Goal: Find specific page/section: Find specific page/section

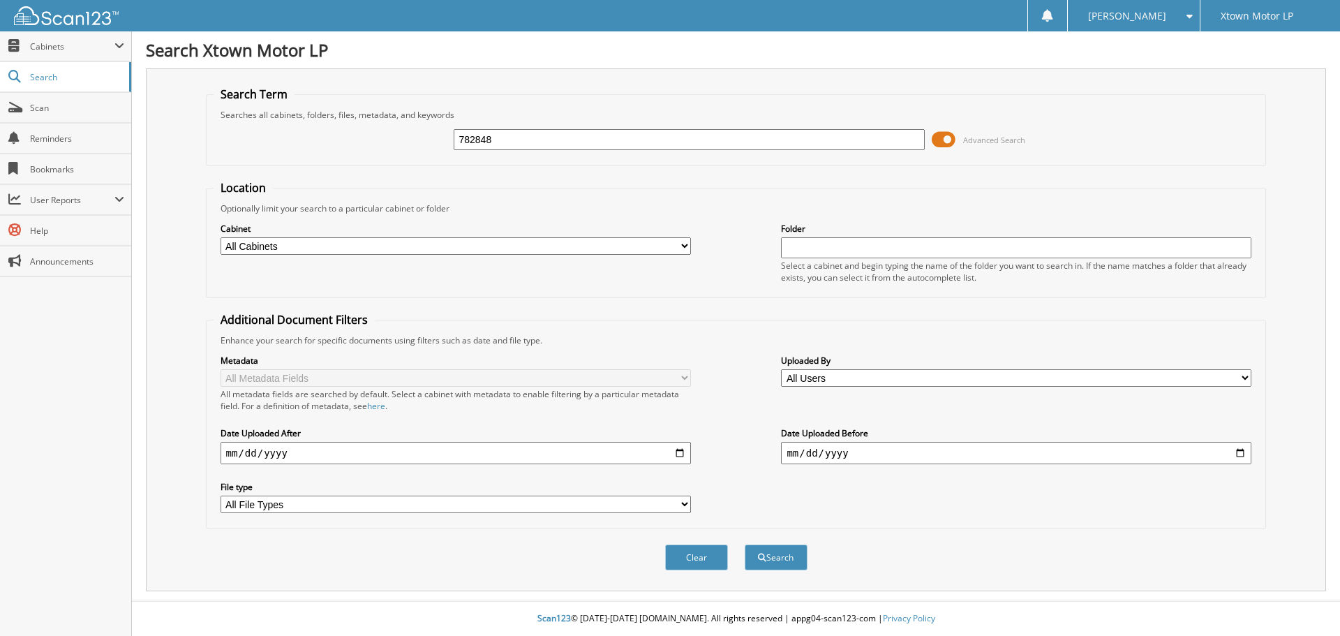
type input "782848"
click at [745, 544] on button "Search" at bounding box center [776, 557] width 63 height 26
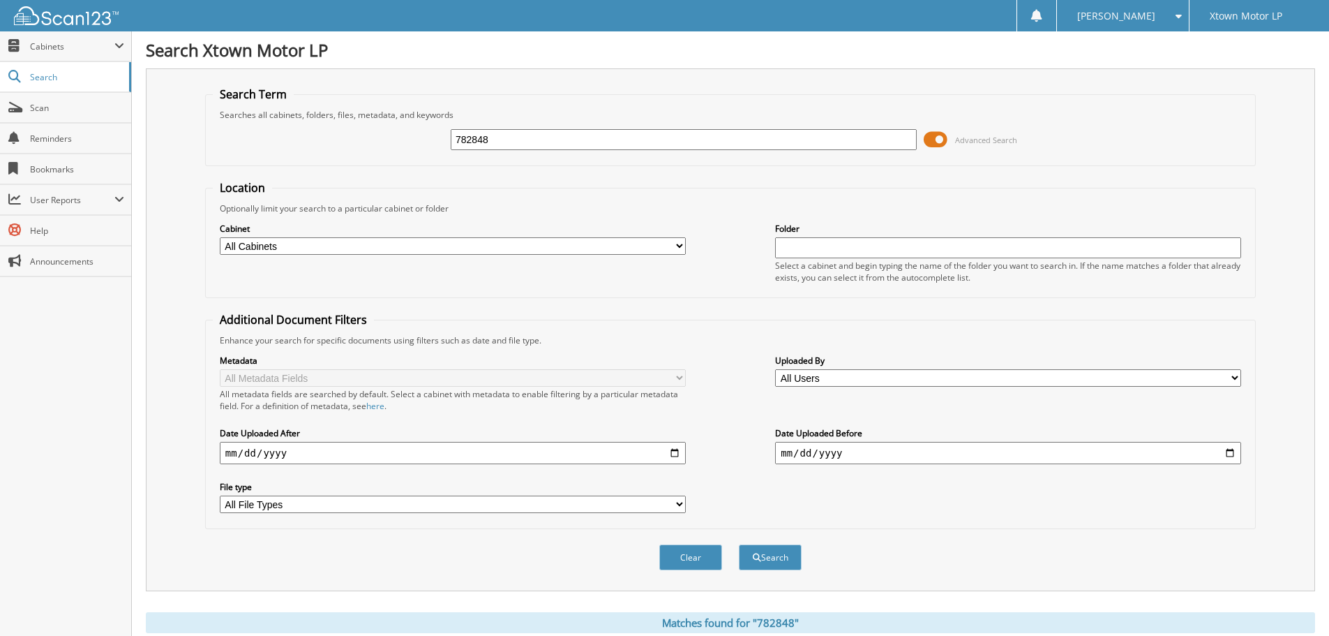
scroll to position [279, 0]
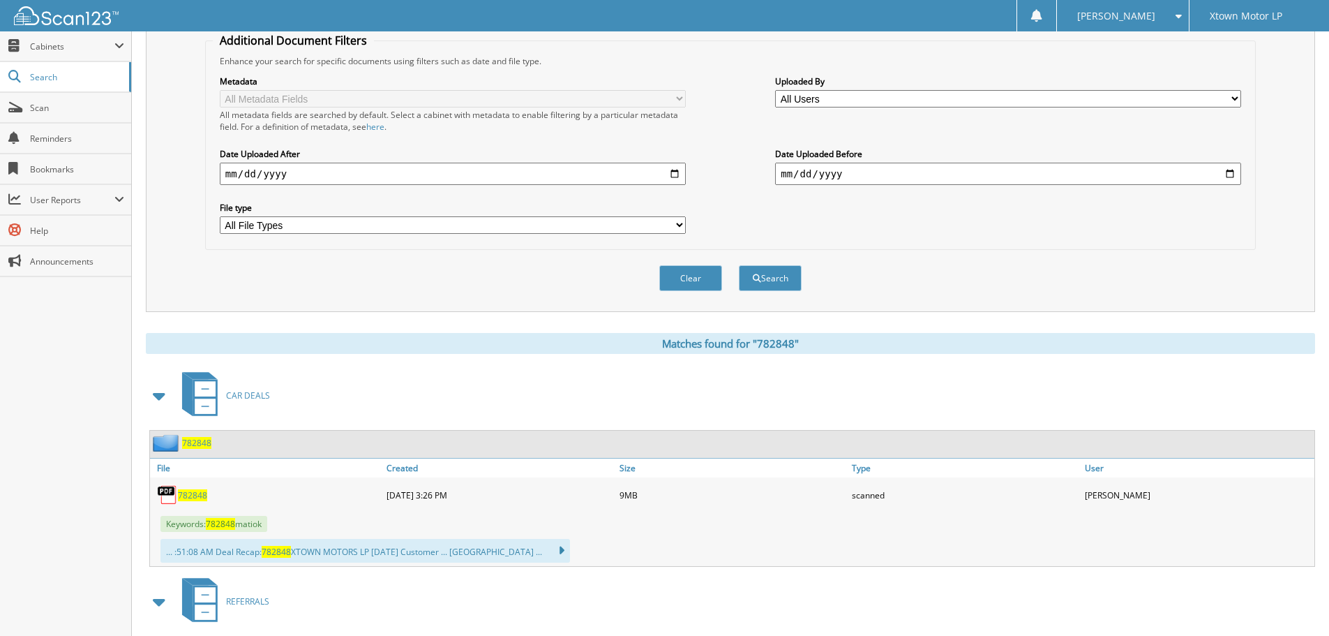
click at [195, 495] on span "782848" at bounding box center [192, 495] width 29 height 12
